Goal: Navigation & Orientation: Find specific page/section

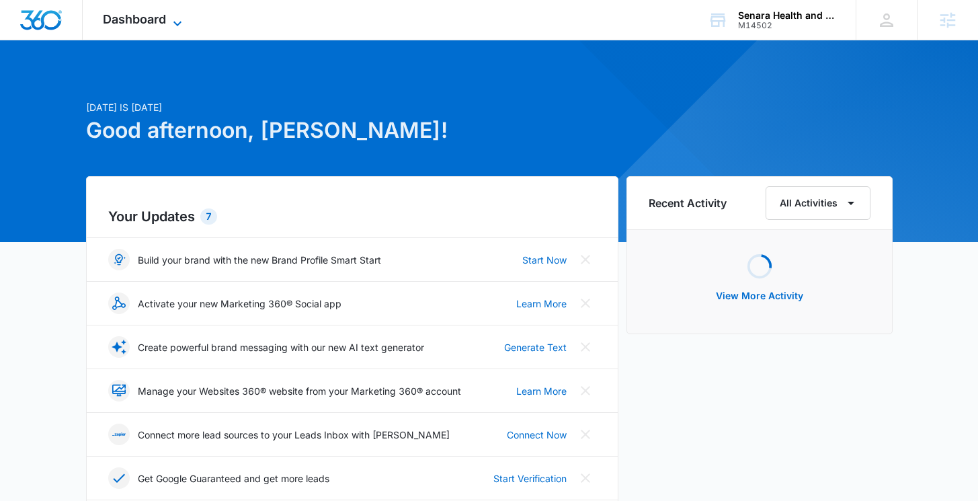
click at [180, 20] on icon at bounding box center [177, 23] width 16 height 16
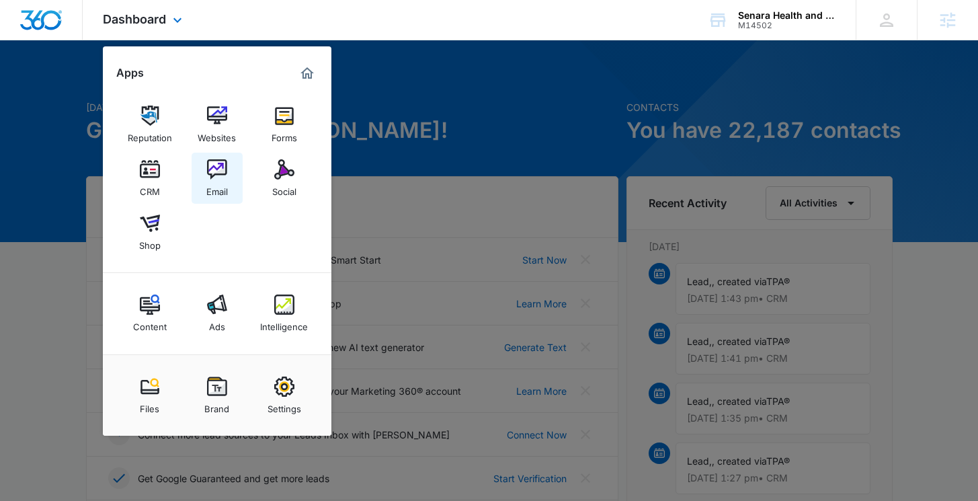
click at [219, 187] on div "Email" at bounding box center [217, 187] width 22 height 17
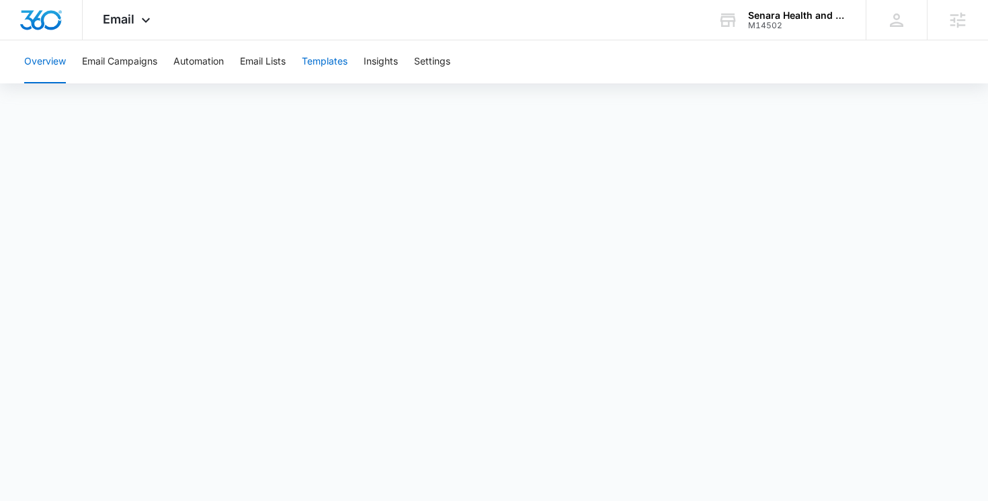
click at [321, 69] on button "Templates" at bounding box center [325, 61] width 46 height 43
click at [214, 62] on button "Automation" at bounding box center [198, 61] width 50 height 43
click at [120, 19] on span "Email" at bounding box center [119, 19] width 32 height 14
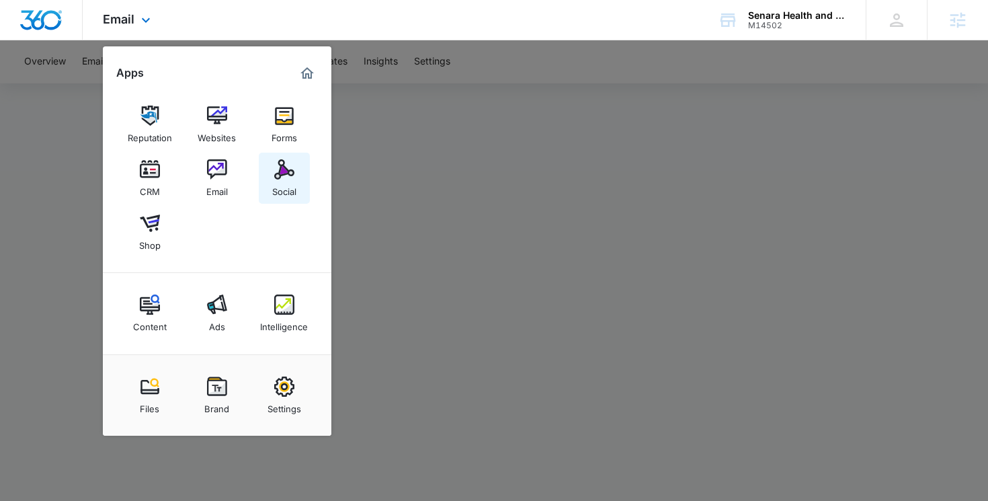
click at [286, 172] on img at bounding box center [284, 169] width 20 height 20
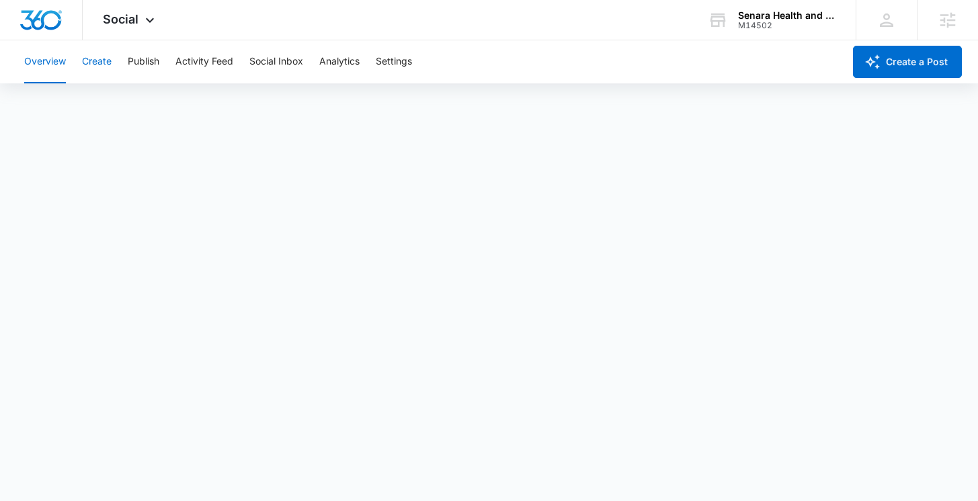
click at [95, 67] on button "Create" at bounding box center [97, 61] width 30 height 43
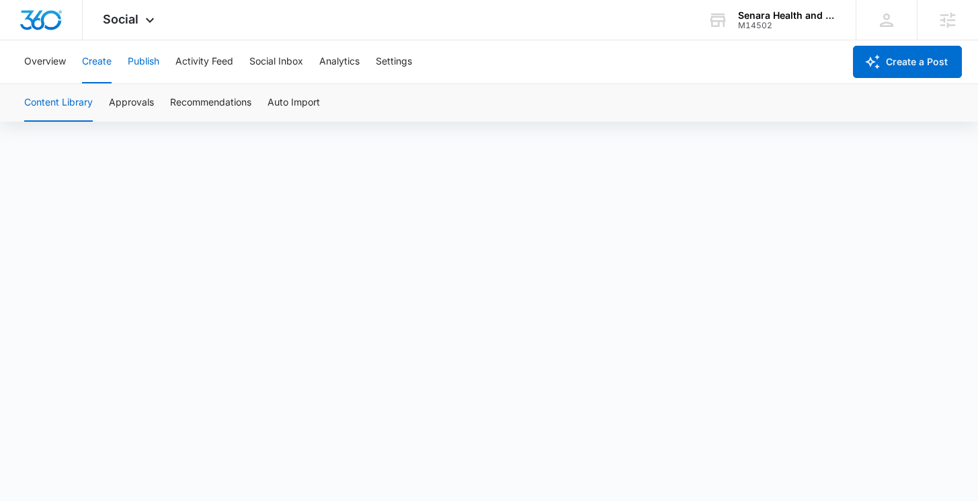
click at [153, 62] on button "Publish" at bounding box center [144, 61] width 32 height 43
click at [96, 62] on button "Create" at bounding box center [97, 61] width 30 height 43
